Goal: Task Accomplishment & Management: Manage account settings

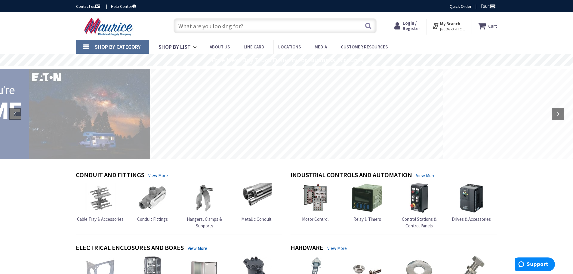
click at [414, 26] on span "Login / Register" at bounding box center [411, 25] width 17 height 11
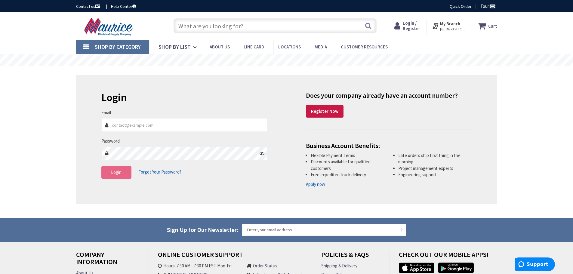
type input "[EMAIL_ADDRESS][DOMAIN_NAME]"
click at [112, 175] on span "Login" at bounding box center [116, 172] width 11 height 6
